Goal: Task Accomplishment & Management: Manage account settings

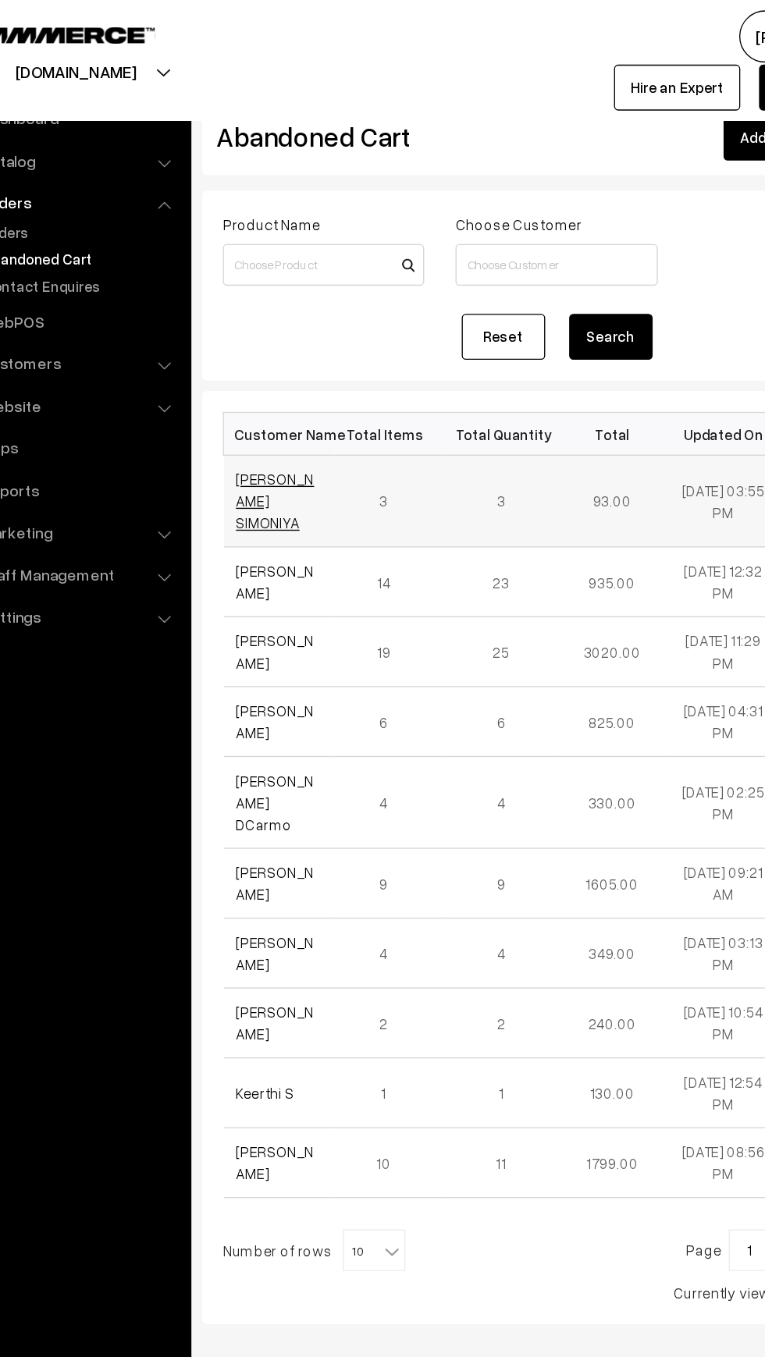
click at [250, 358] on link "[PERSON_NAME] SIMONIYA" at bounding box center [273, 375] width 59 height 46
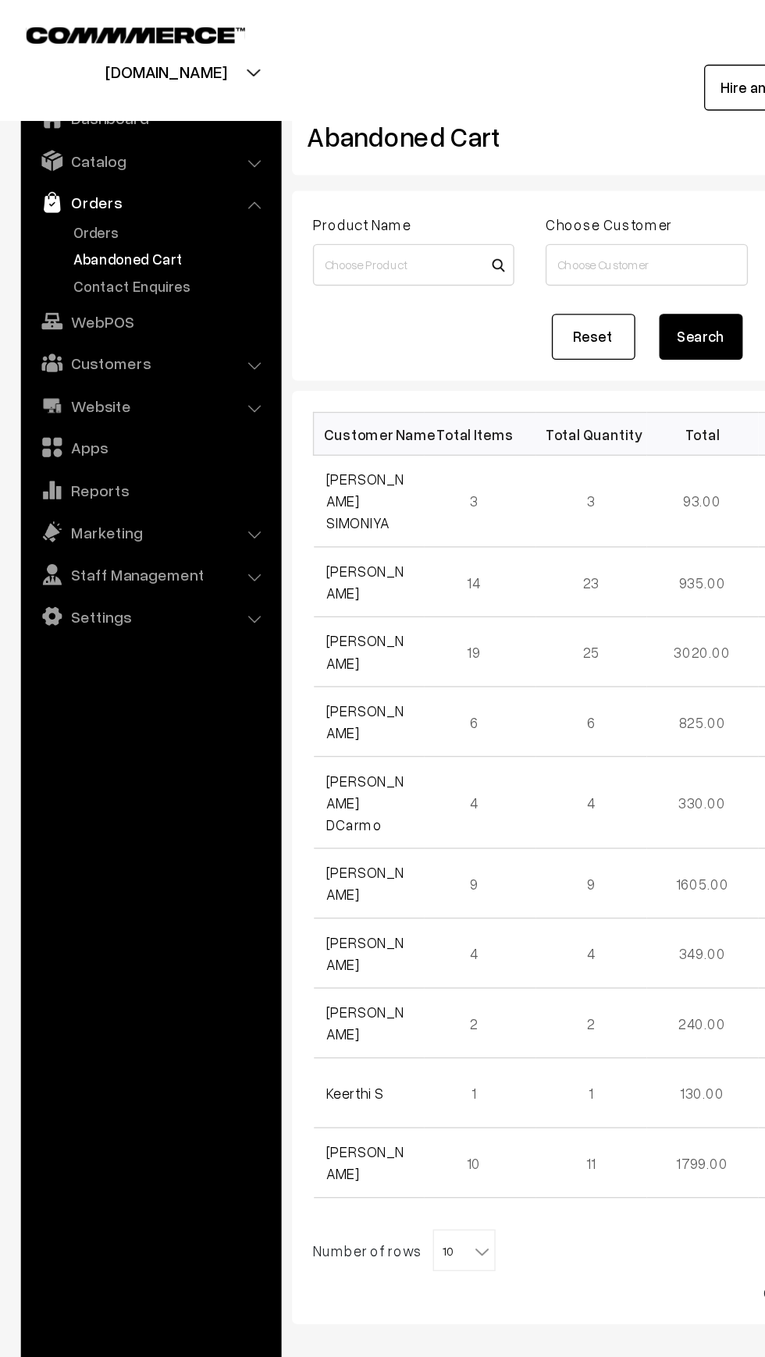
click at [62, 154] on link "Orders" at bounding box center [113, 151] width 186 height 28
click at [65, 172] on link "Orders" at bounding box center [128, 173] width 154 height 16
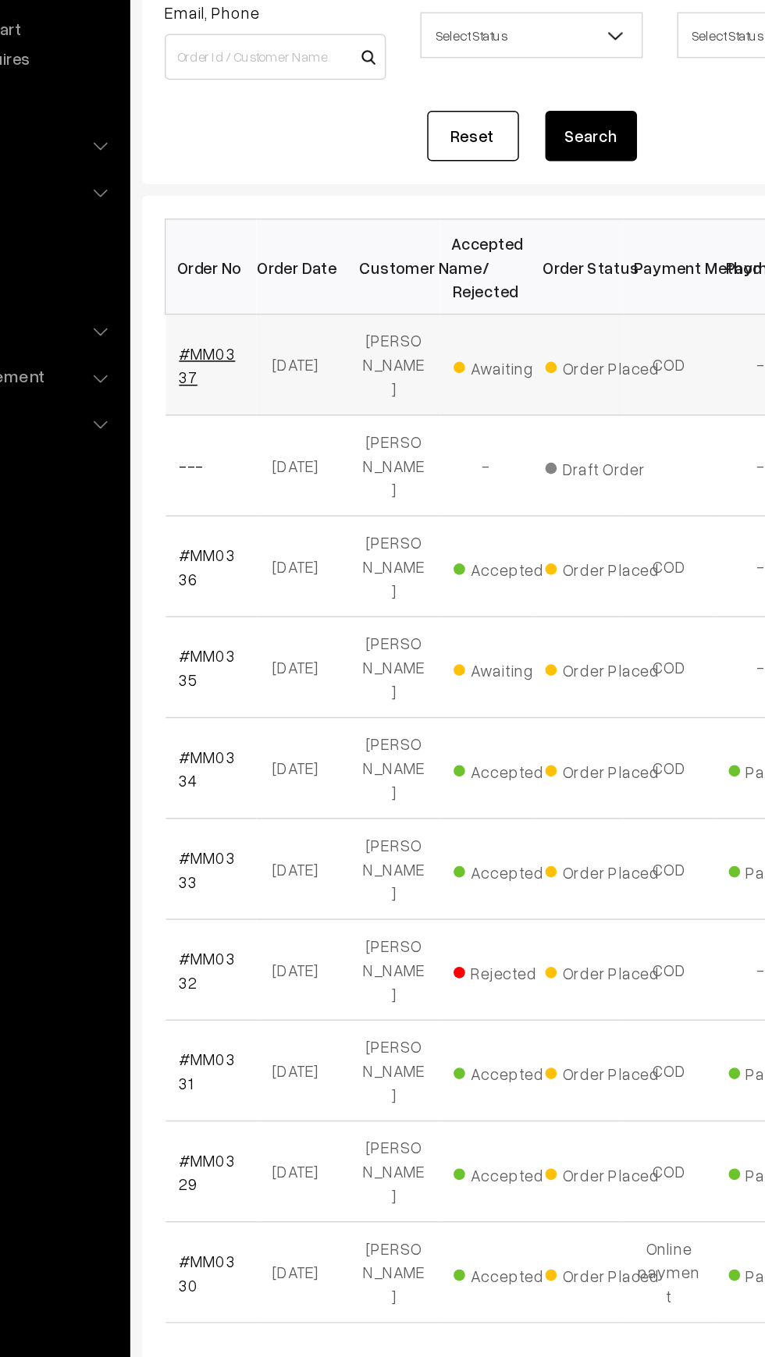
click at [264, 408] on link "#MM0337" at bounding box center [263, 423] width 38 height 30
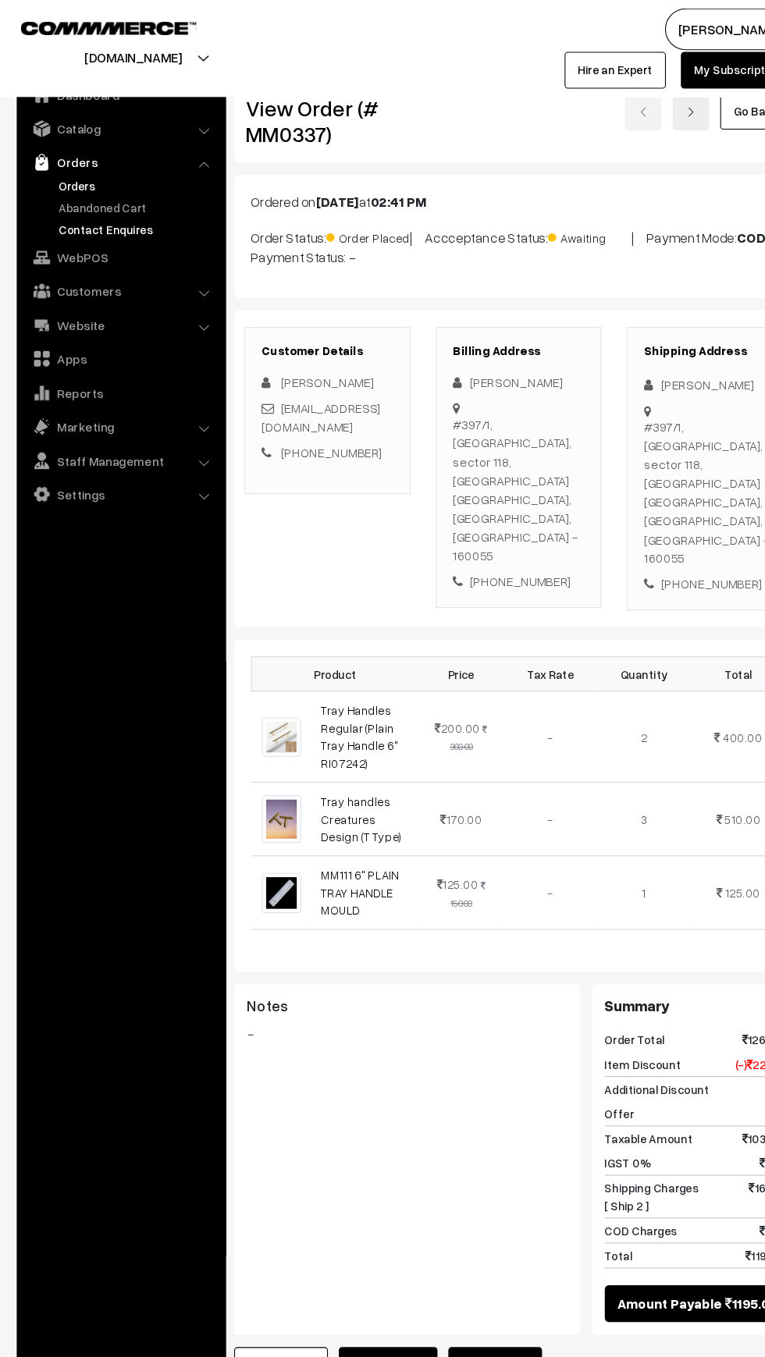
click at [55, 211] on link "Contact Enquires" at bounding box center [128, 214] width 154 height 16
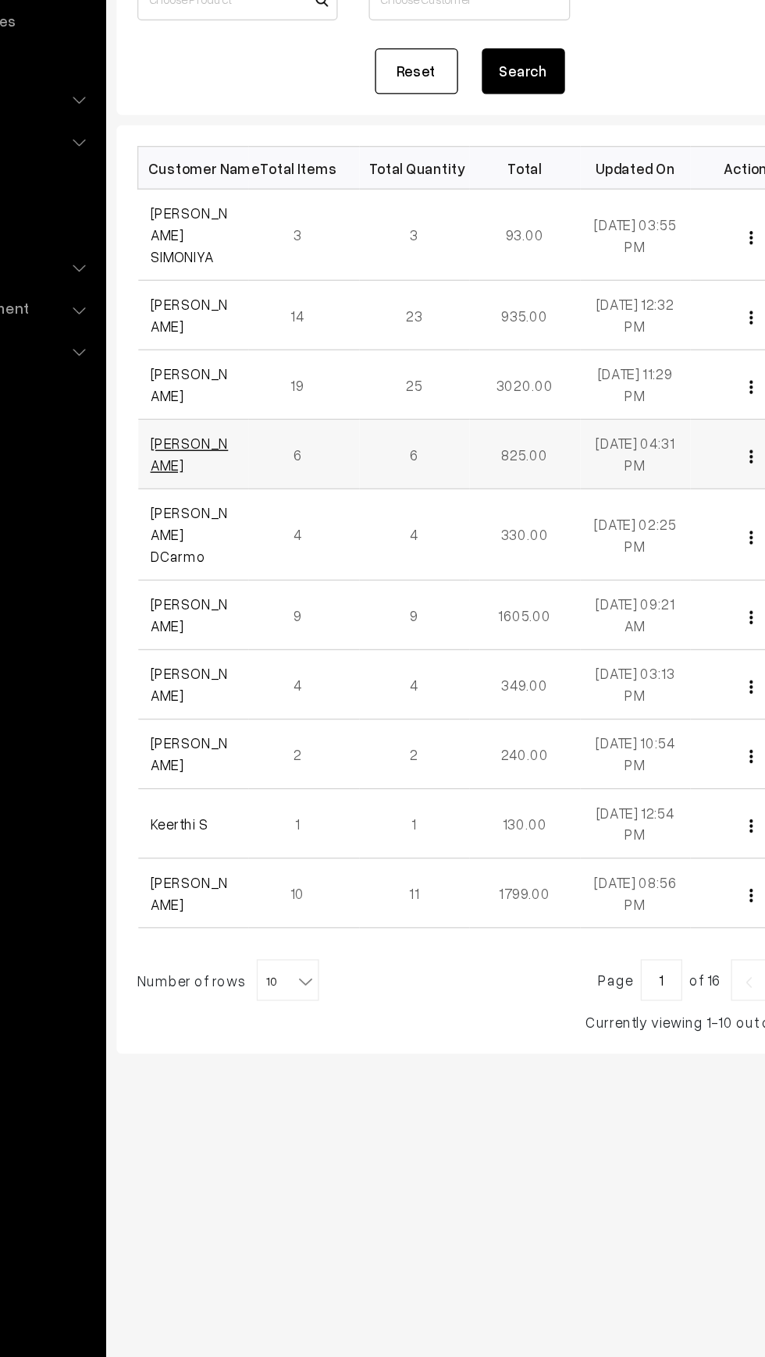
click at [257, 525] on link "[PERSON_NAME]" at bounding box center [273, 540] width 59 height 30
